Goal: Information Seeking & Learning: Learn about a topic

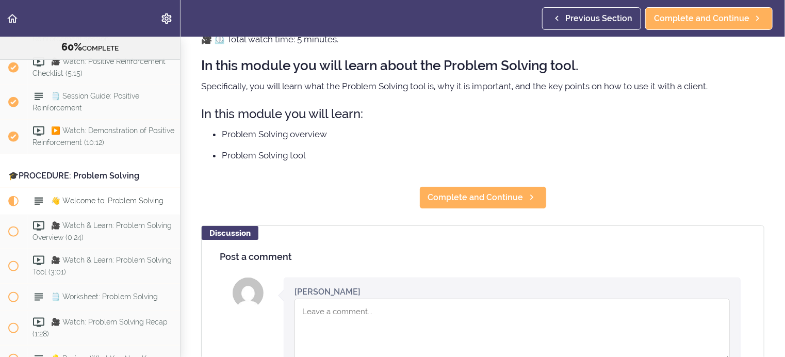
scroll to position [103, 0]
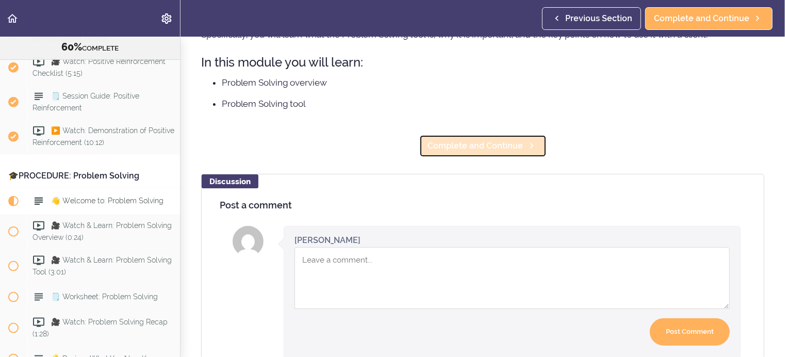
click at [451, 147] on span "Complete and Continue" at bounding box center [475, 146] width 95 height 12
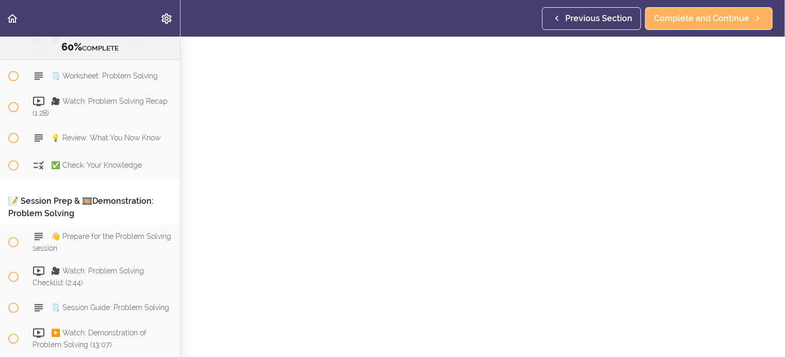
scroll to position [103, 0]
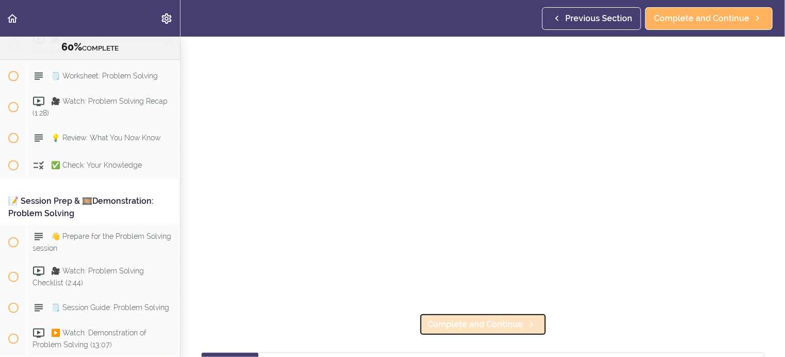
click at [450, 320] on span "Complete and Continue" at bounding box center [475, 324] width 95 height 12
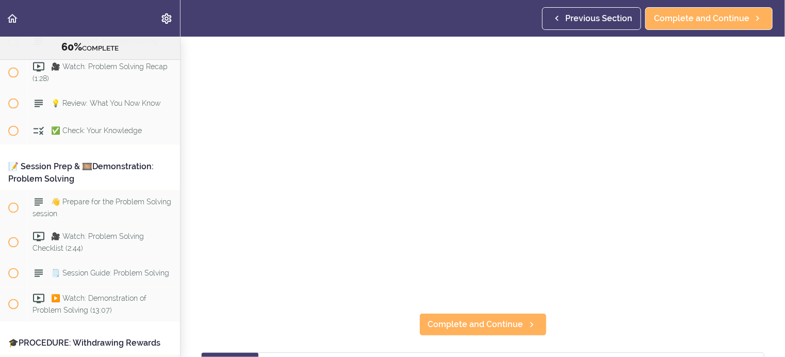
scroll to position [155, 0]
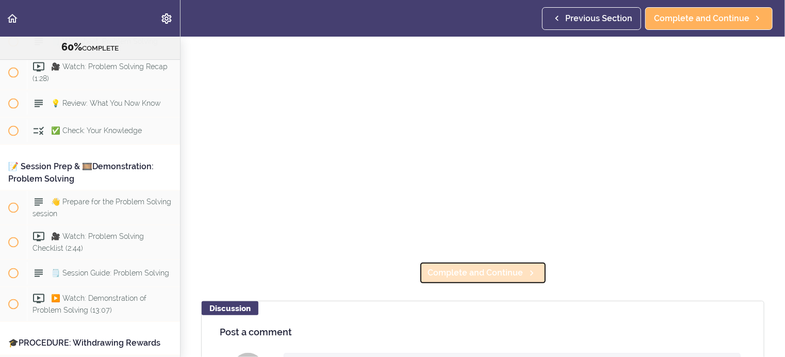
click at [475, 268] on span "Complete and Continue" at bounding box center [475, 273] width 95 height 12
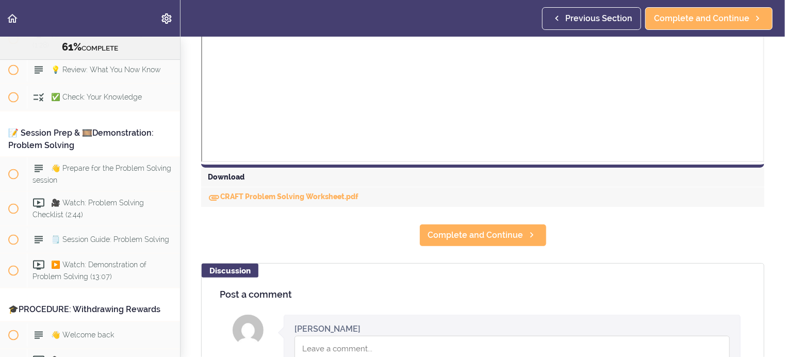
scroll to position [361, 0]
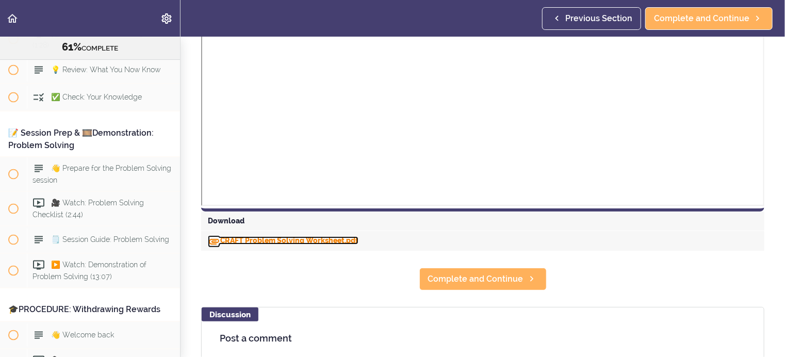
click at [250, 241] on link "CRAFT Problem Solving Worksheet.pdf" at bounding box center [283, 240] width 151 height 8
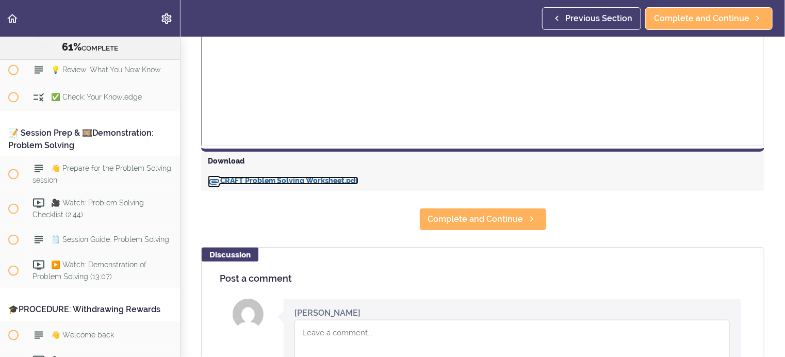
scroll to position [413, 0]
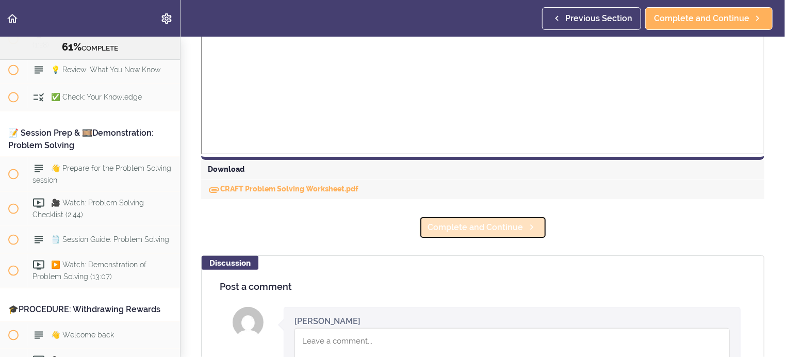
click at [468, 229] on span "Complete and Continue" at bounding box center [475, 227] width 95 height 12
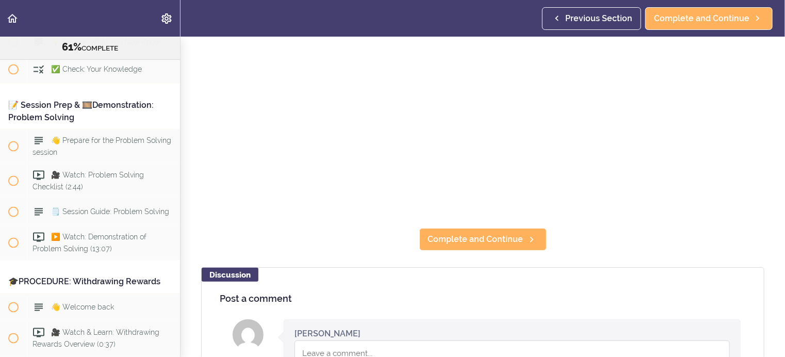
scroll to position [206, 0]
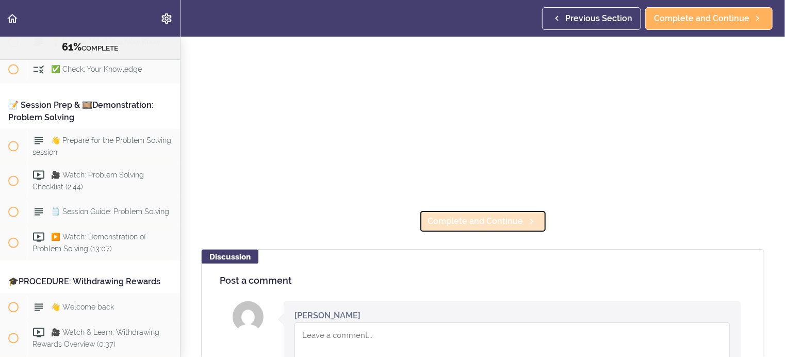
click at [455, 215] on span "Complete and Continue" at bounding box center [475, 221] width 95 height 12
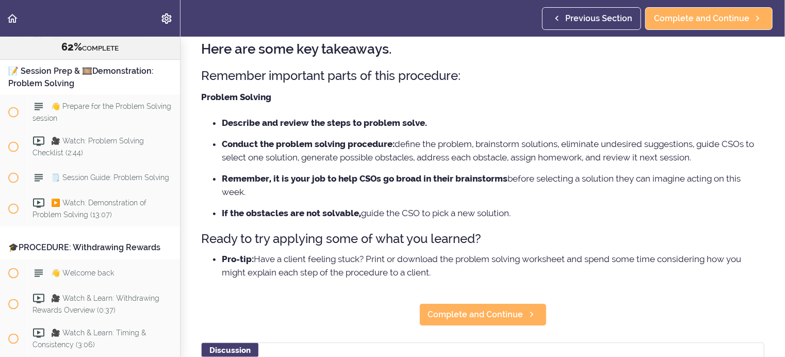
scroll to position [103, 0]
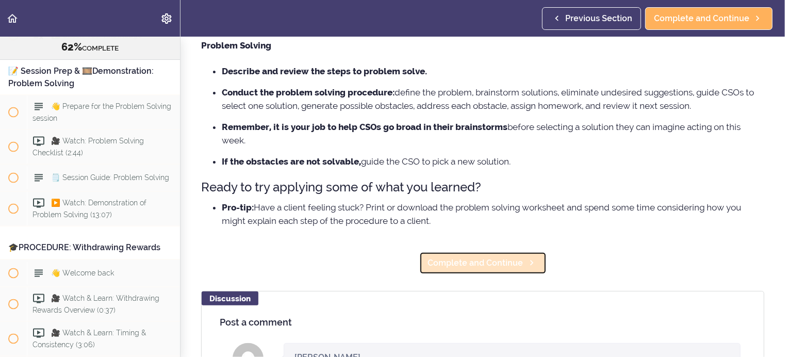
click at [456, 263] on span "Complete and Continue" at bounding box center [475, 263] width 95 height 12
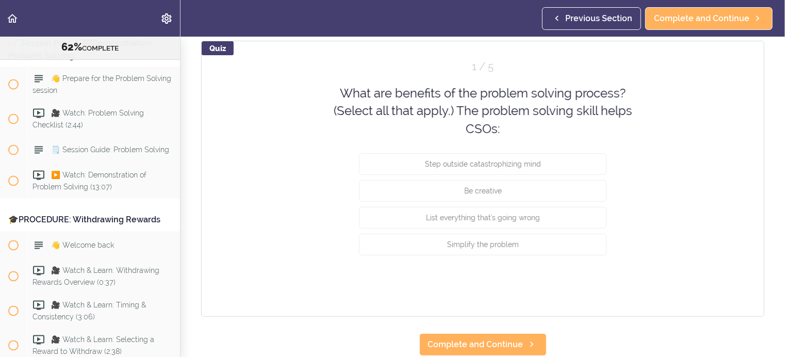
scroll to position [103, 0]
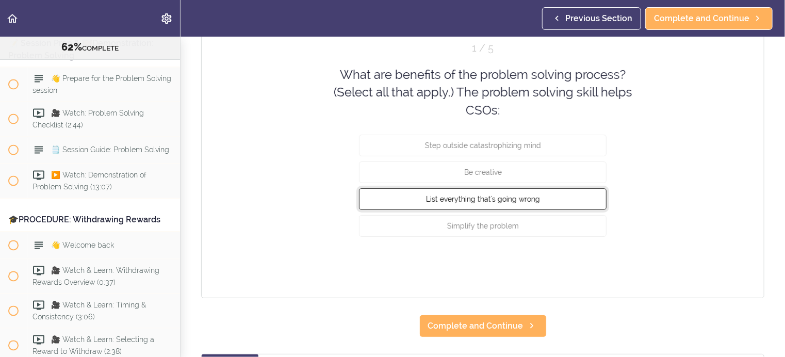
click at [516, 200] on span "List everything that's going wrong" at bounding box center [483, 199] width 114 height 8
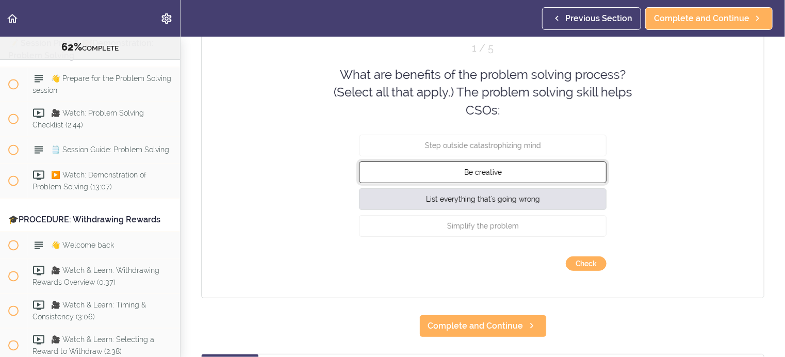
click at [490, 170] on span "Be creative" at bounding box center [483, 172] width 38 height 8
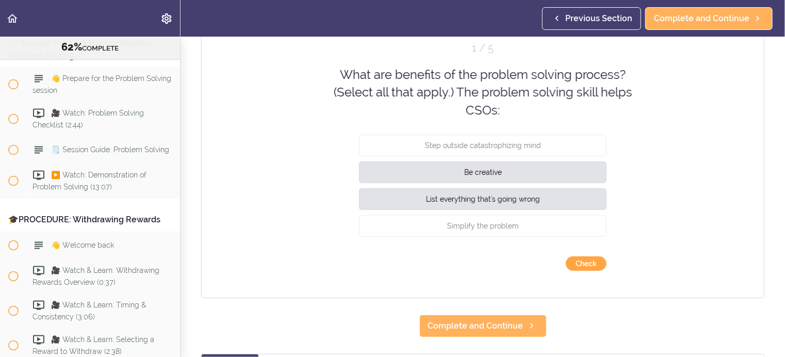
click at [584, 263] on button "Check" at bounding box center [586, 263] width 41 height 14
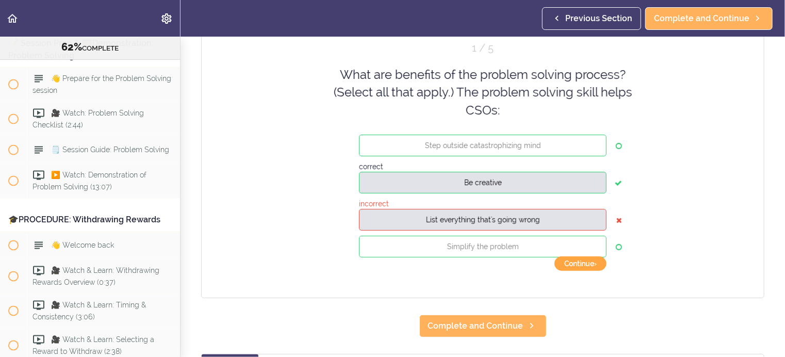
click at [574, 263] on button "Continue ›" at bounding box center [581, 263] width 52 height 14
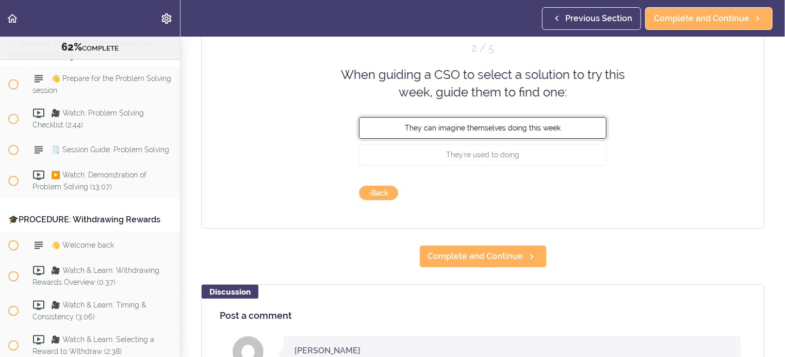
click at [539, 126] on span "They can imagine themselves doing this week" at bounding box center [483, 127] width 156 height 8
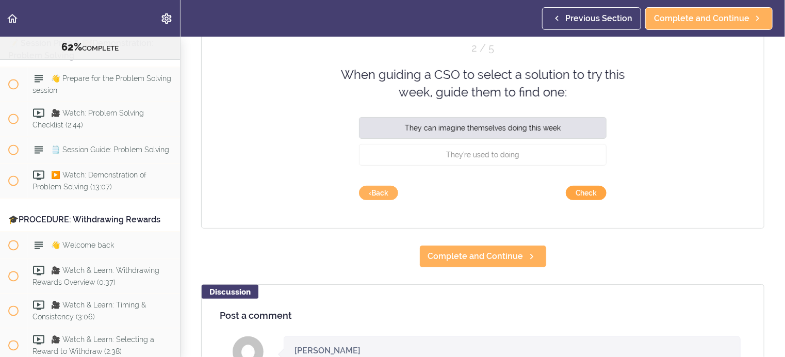
click at [584, 192] on button "Check" at bounding box center [586, 193] width 41 height 14
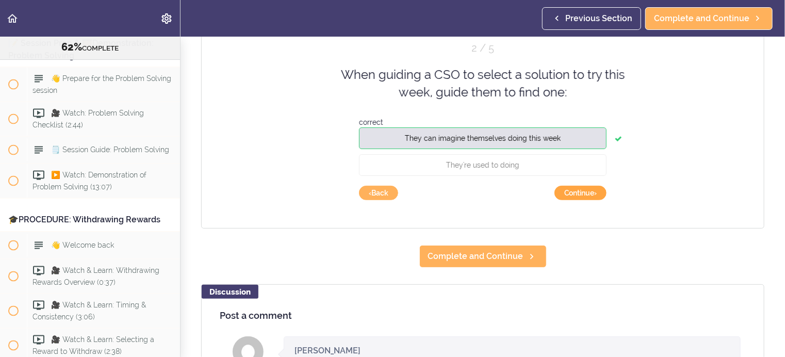
click at [584, 192] on button "Continue ›" at bounding box center [581, 193] width 52 height 14
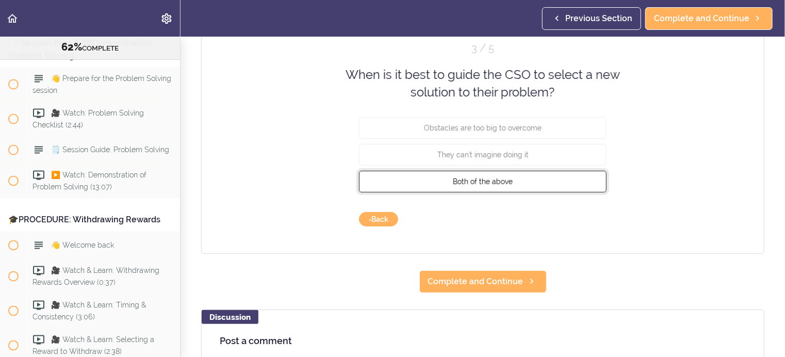
click at [530, 182] on button "Both of the above" at bounding box center [483, 181] width 248 height 22
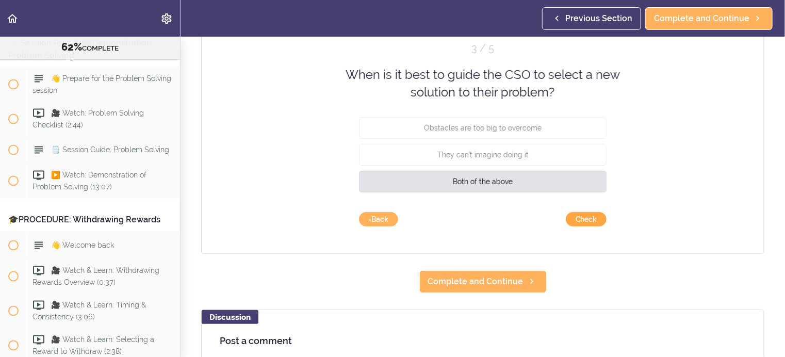
click at [582, 217] on button "Check" at bounding box center [586, 219] width 41 height 14
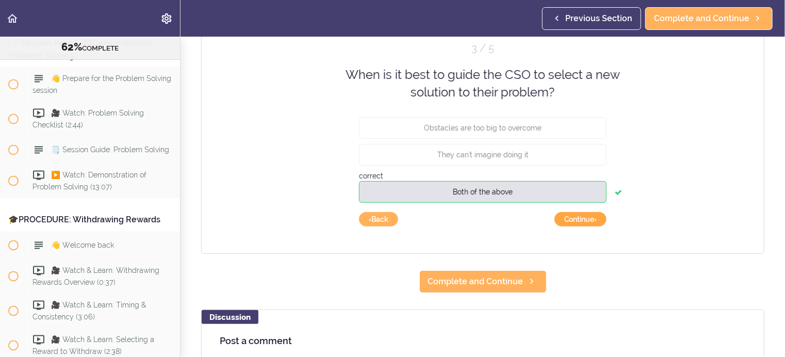
click at [582, 217] on button "Continue ›" at bounding box center [581, 219] width 52 height 14
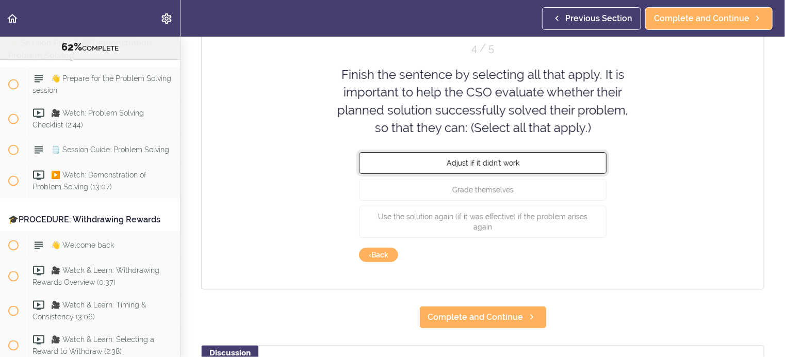
click at [501, 161] on span "Adjust if it didn't work" at bounding box center [483, 163] width 73 height 8
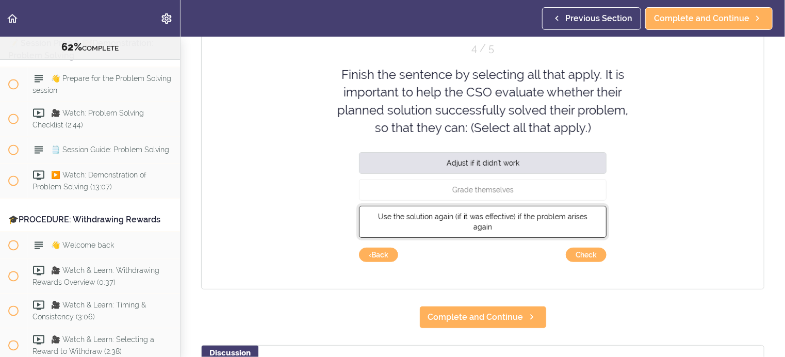
click at [478, 215] on span "Use the solution again (if it was effective) if the problem arises again" at bounding box center [482, 222] width 209 height 19
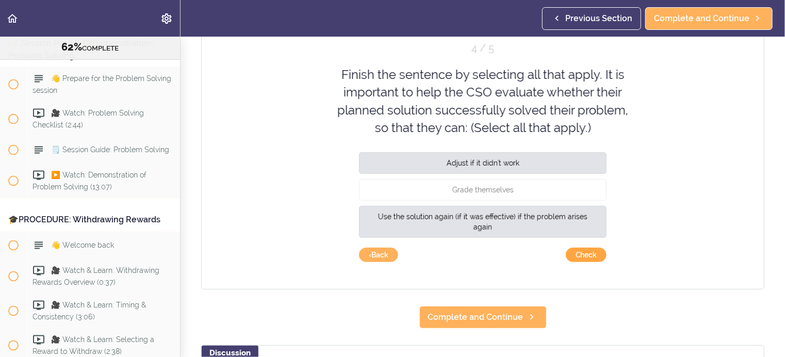
click at [577, 252] on button "Check" at bounding box center [586, 255] width 41 height 14
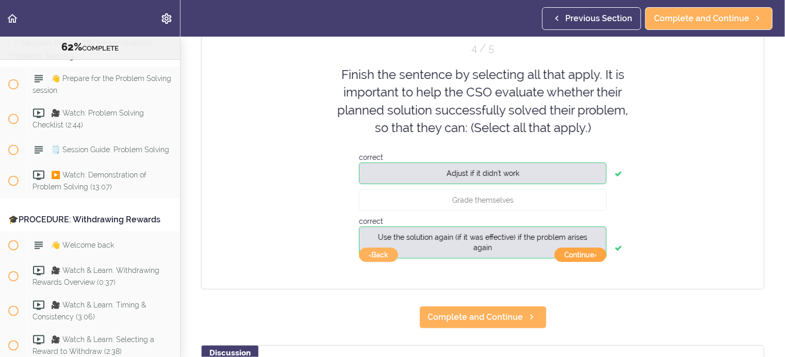
click at [577, 255] on button "Continue ›" at bounding box center [581, 255] width 52 height 14
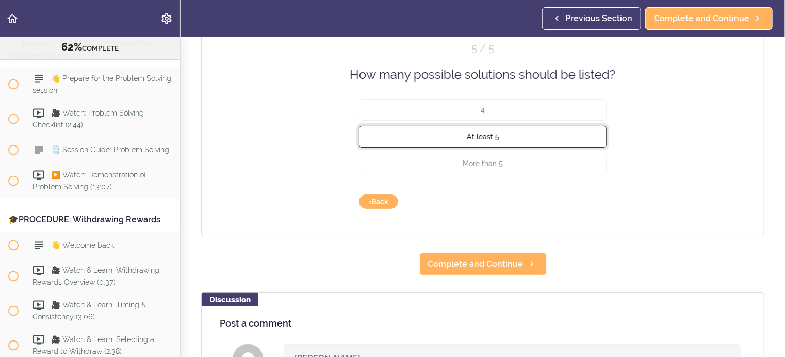
click at [503, 138] on button "At least 5" at bounding box center [483, 137] width 248 height 22
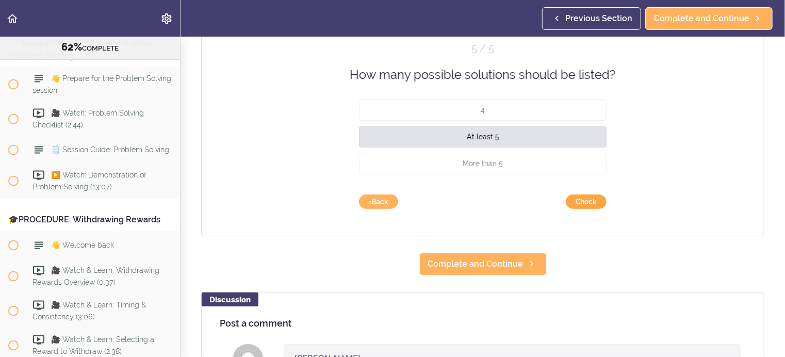
click at [585, 198] on button "Check" at bounding box center [586, 202] width 41 height 14
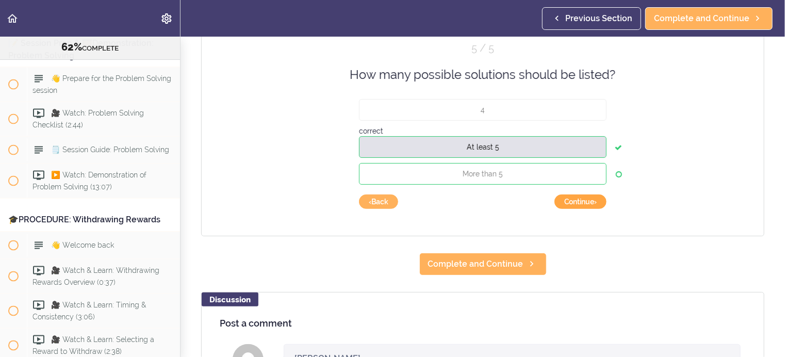
click at [581, 199] on button "Continue ›" at bounding box center [581, 202] width 52 height 14
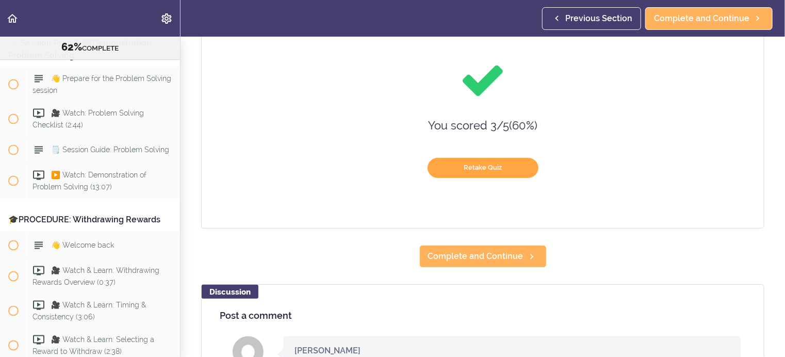
click at [479, 167] on button "Retake Quiz" at bounding box center [483, 168] width 111 height 20
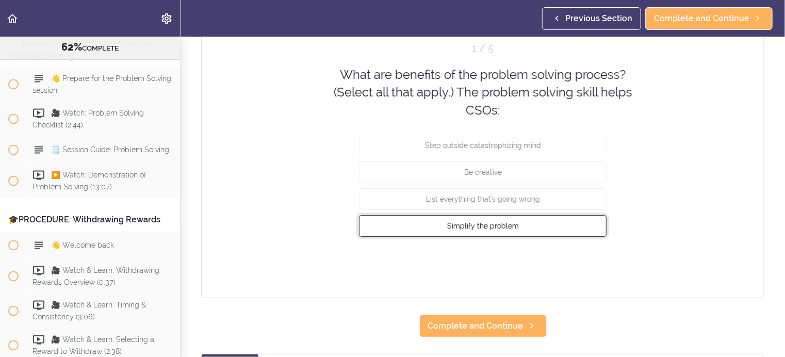
click at [496, 224] on span "Simplify the problem" at bounding box center [483, 226] width 72 height 8
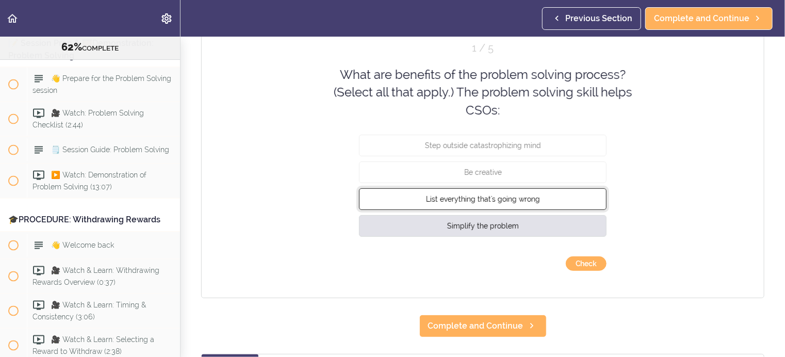
click at [495, 196] on span "List everything that's going wrong" at bounding box center [483, 199] width 114 height 8
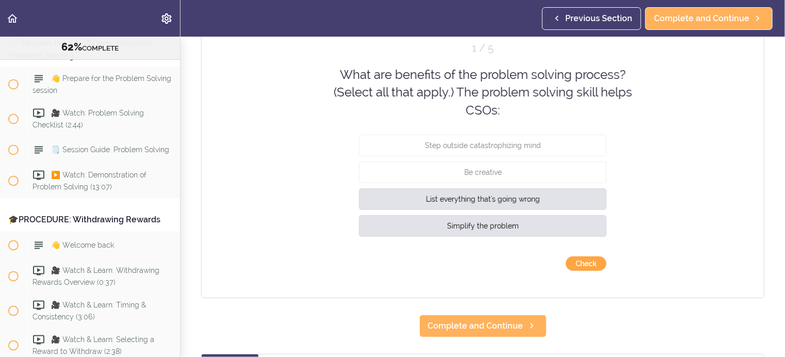
click at [574, 261] on button "Check" at bounding box center [586, 263] width 41 height 14
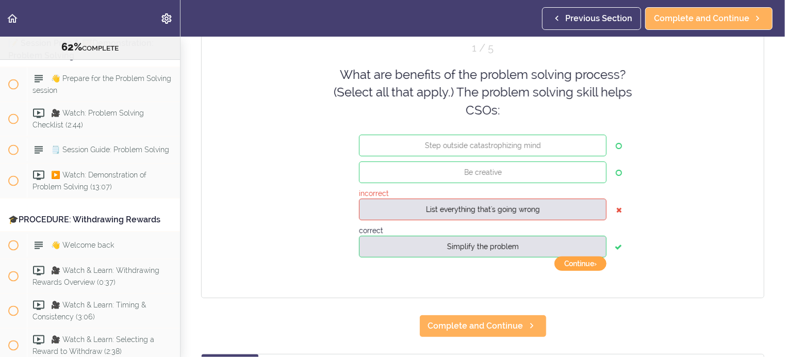
click at [583, 263] on button "Continue ›" at bounding box center [581, 263] width 52 height 14
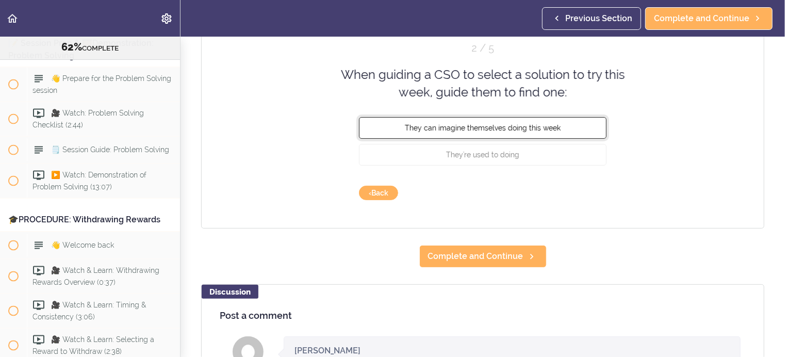
click at [518, 127] on span "They can imagine themselves doing this week" at bounding box center [483, 127] width 156 height 8
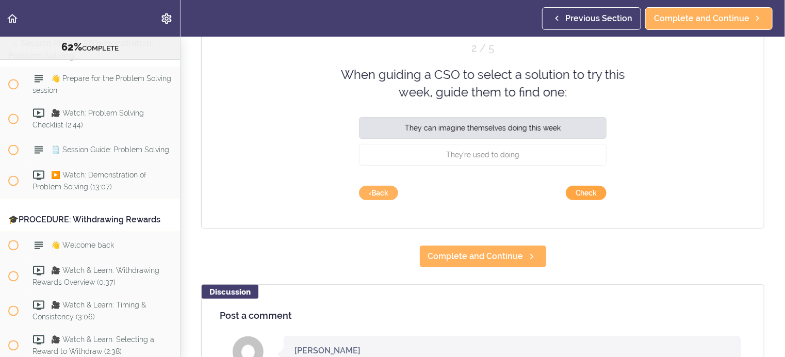
click at [578, 189] on button "Check" at bounding box center [586, 193] width 41 height 14
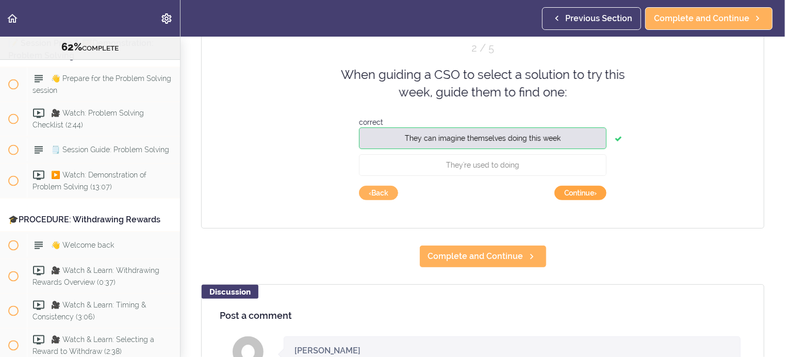
click at [578, 189] on button "Continue ›" at bounding box center [581, 193] width 52 height 14
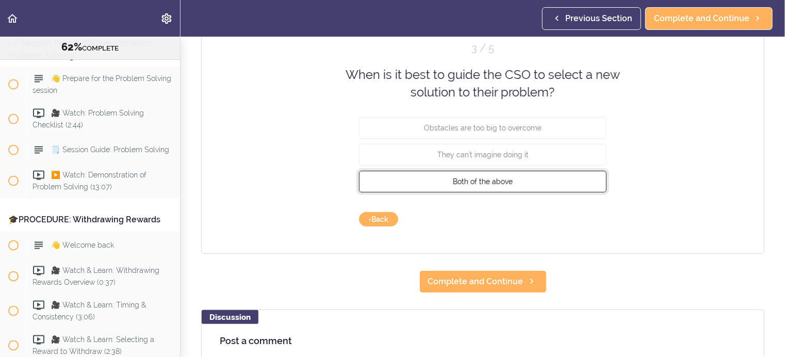
click at [514, 180] on button "Both of the above" at bounding box center [483, 181] width 248 height 22
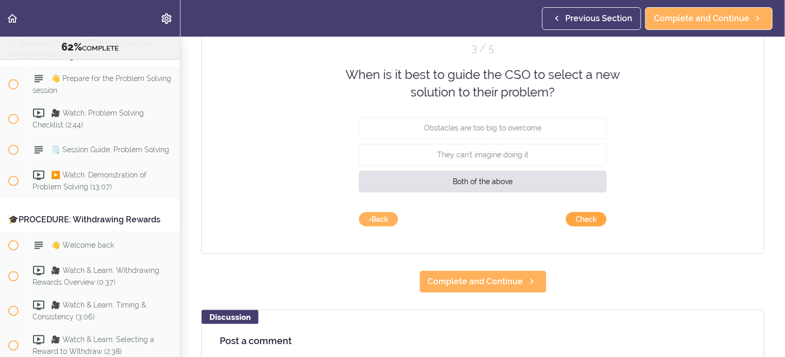
click at [581, 216] on button "Check" at bounding box center [586, 219] width 41 height 14
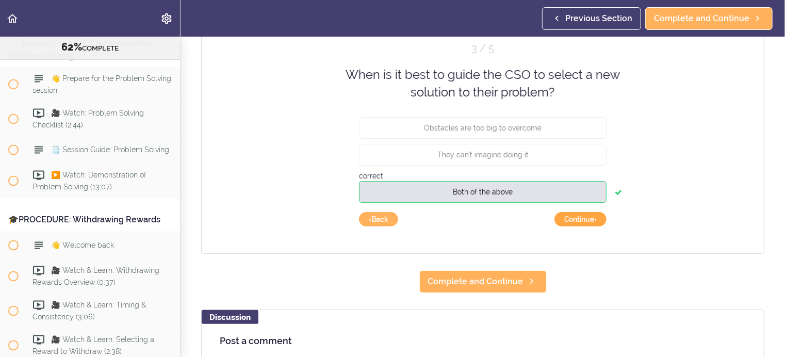
click at [581, 216] on button "Continue ›" at bounding box center [581, 219] width 52 height 14
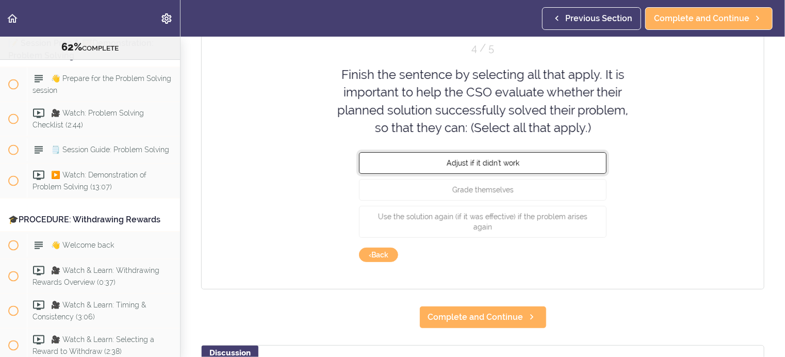
click at [511, 163] on span "Adjust if it didn't work" at bounding box center [483, 163] width 73 height 8
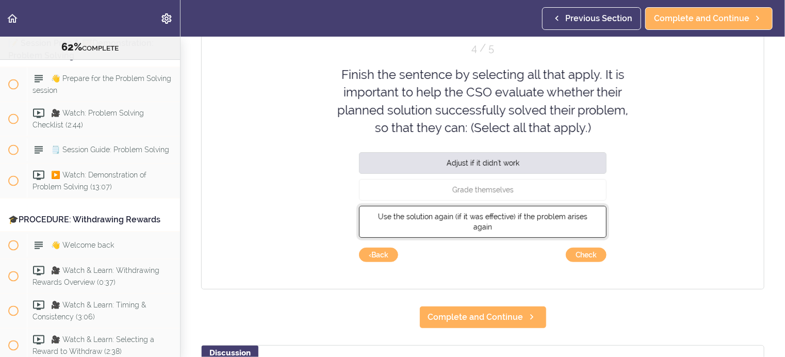
click at [496, 214] on span "Use the solution again (if it was effective) if the problem arises again" at bounding box center [482, 222] width 209 height 19
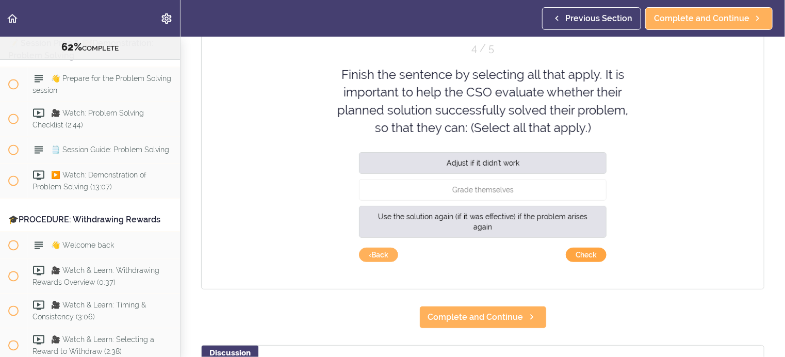
click at [582, 253] on button "Check" at bounding box center [586, 255] width 41 height 14
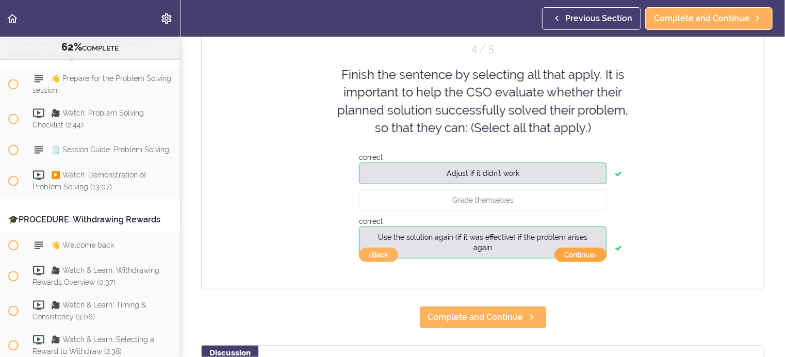
click at [582, 254] on button "Continue ›" at bounding box center [581, 255] width 52 height 14
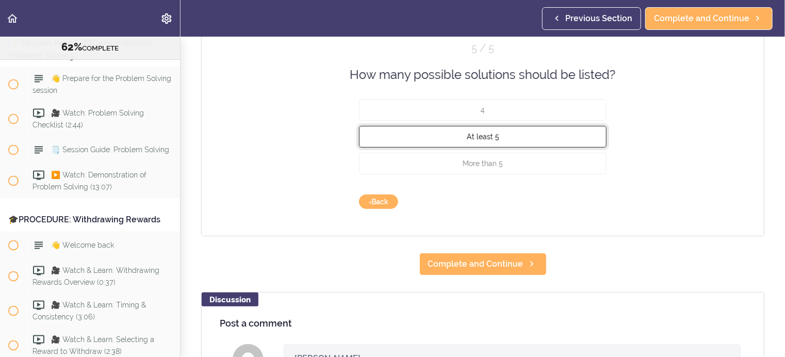
click at [488, 134] on span "At least 5" at bounding box center [483, 137] width 33 height 8
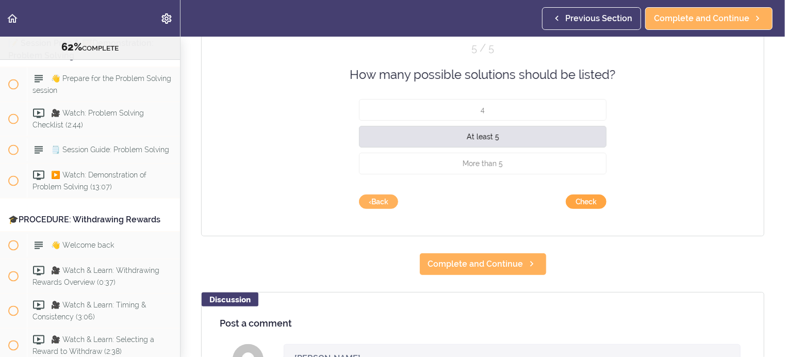
click at [582, 198] on button "Check" at bounding box center [586, 202] width 41 height 14
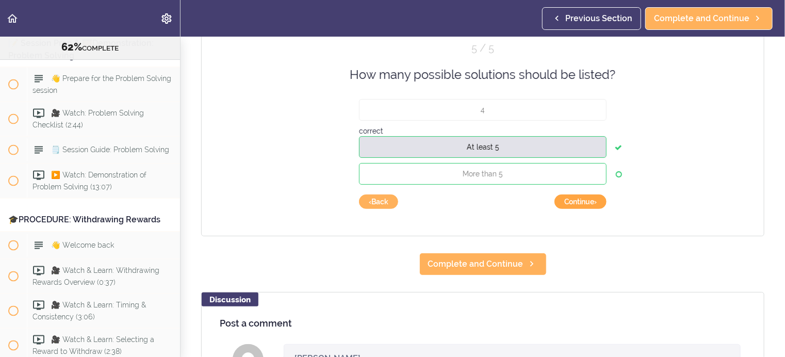
click at [582, 198] on button "Continue ›" at bounding box center [581, 202] width 52 height 14
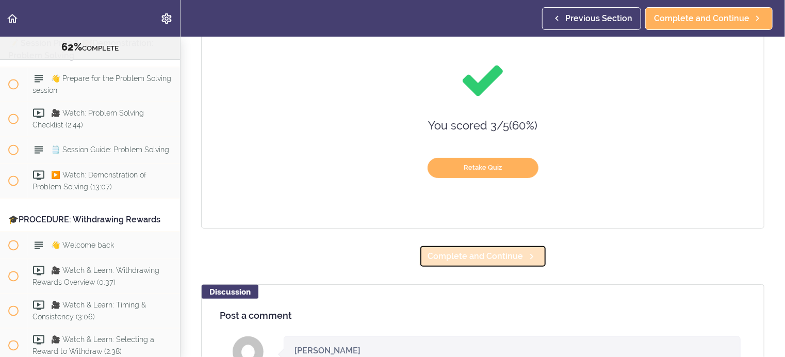
click at [494, 254] on span "Complete and Continue" at bounding box center [475, 256] width 95 height 12
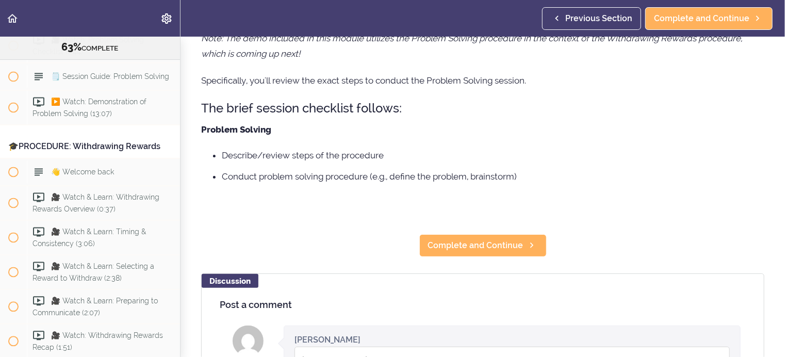
scroll to position [103, 0]
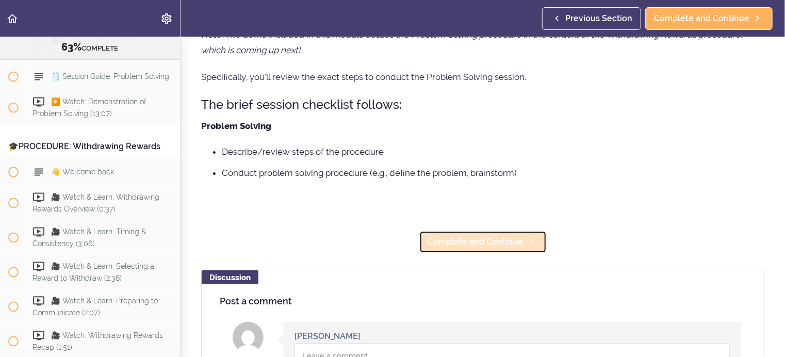
click at [477, 241] on span "Complete and Continue" at bounding box center [475, 242] width 95 height 12
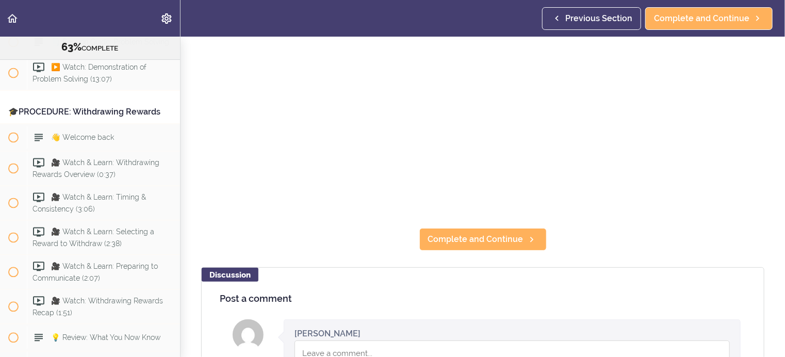
scroll to position [206, 0]
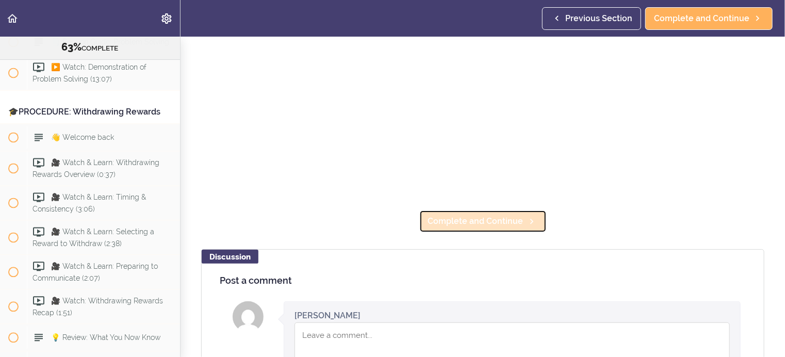
click at [485, 217] on span "Complete and Continue" at bounding box center [475, 221] width 95 height 12
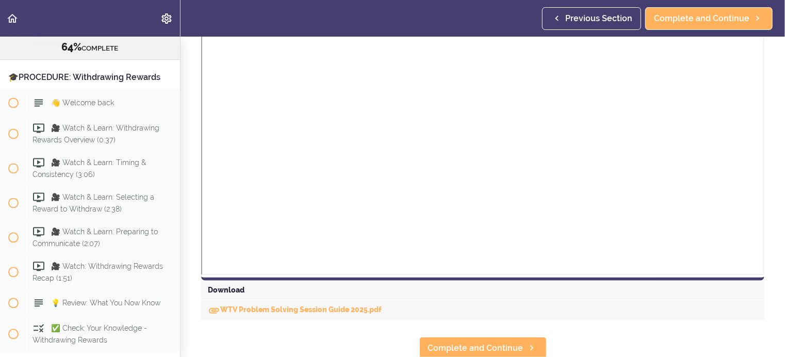
scroll to position [310, 0]
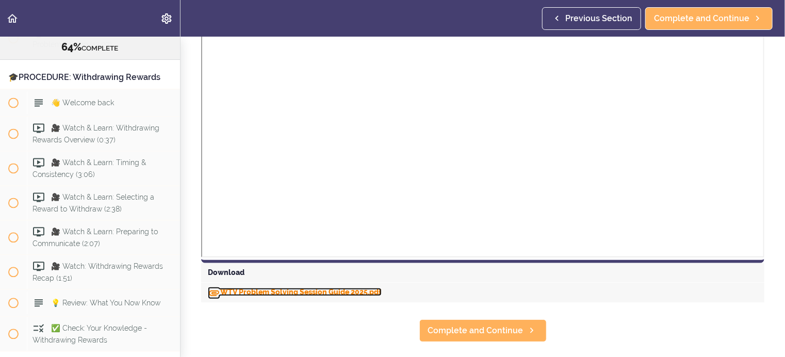
click at [285, 293] on link "WTV Problem Solving Session Guide 2025.pdf" at bounding box center [295, 292] width 174 height 8
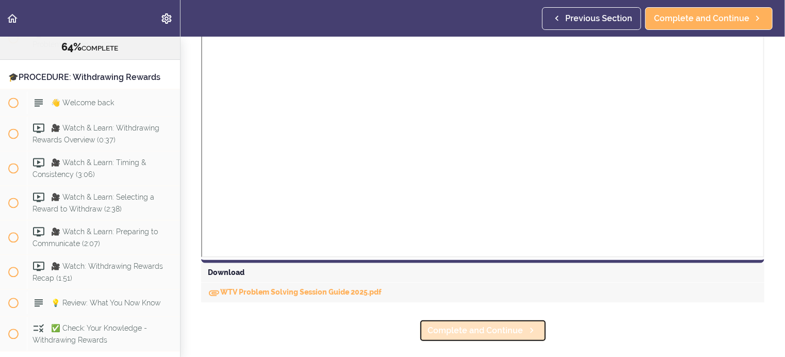
click at [459, 328] on span "Complete and Continue" at bounding box center [475, 331] width 95 height 12
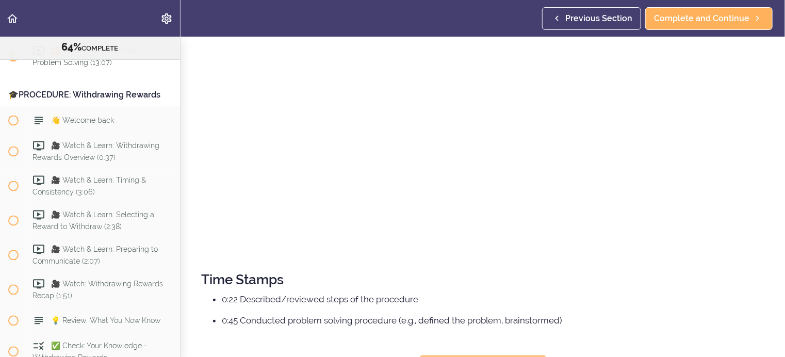
scroll to position [293, 0]
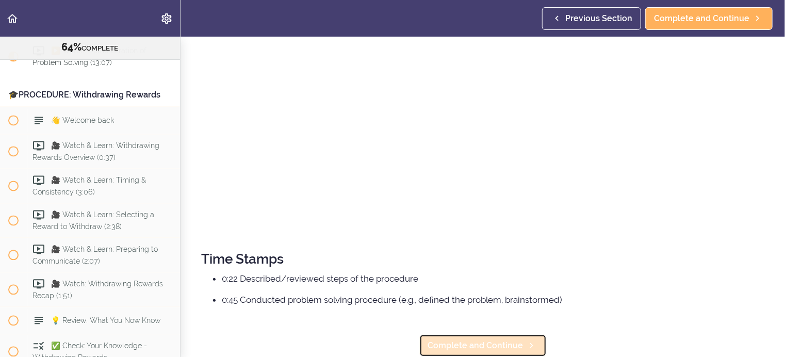
click at [458, 339] on span "Complete and Continue" at bounding box center [475, 345] width 95 height 12
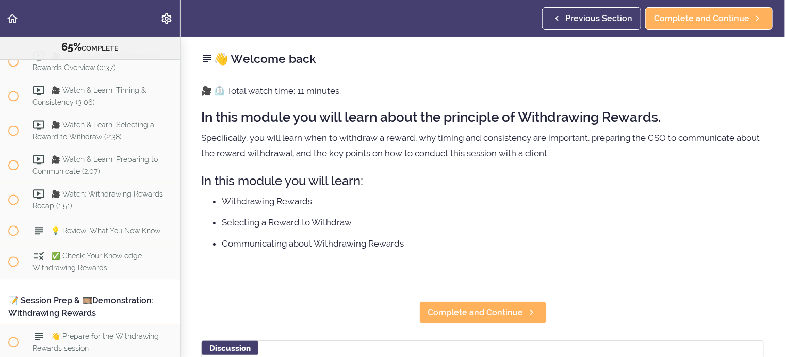
scroll to position [5075, 0]
